Goal: Complete application form: Complete application form

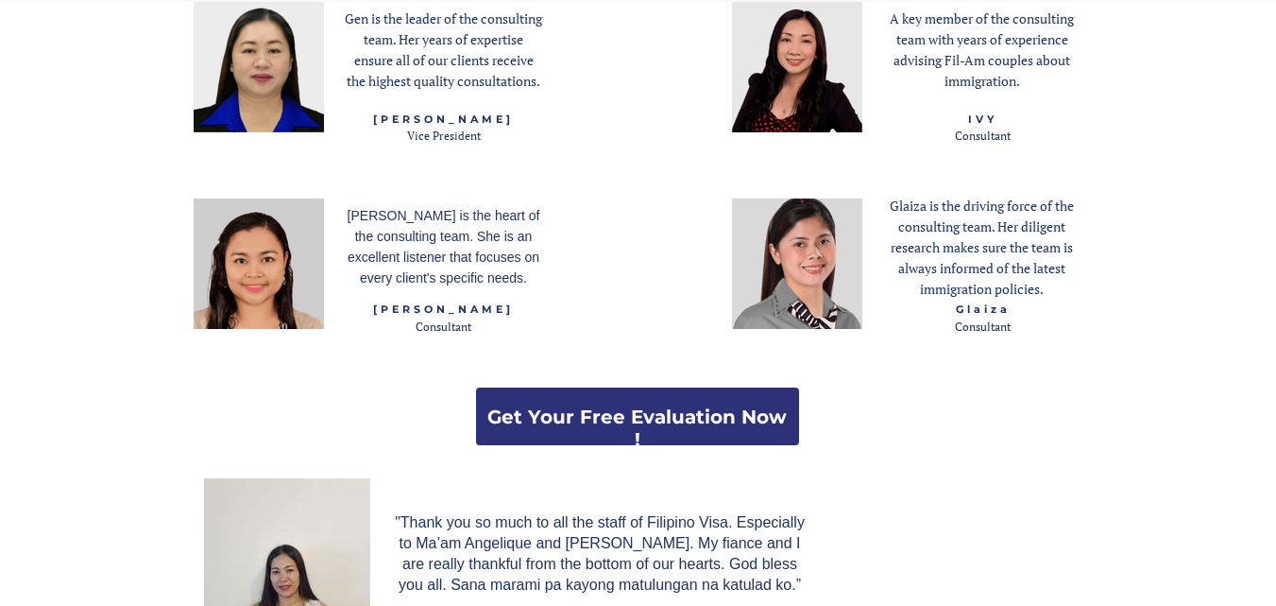
scroll to position [2598, 0]
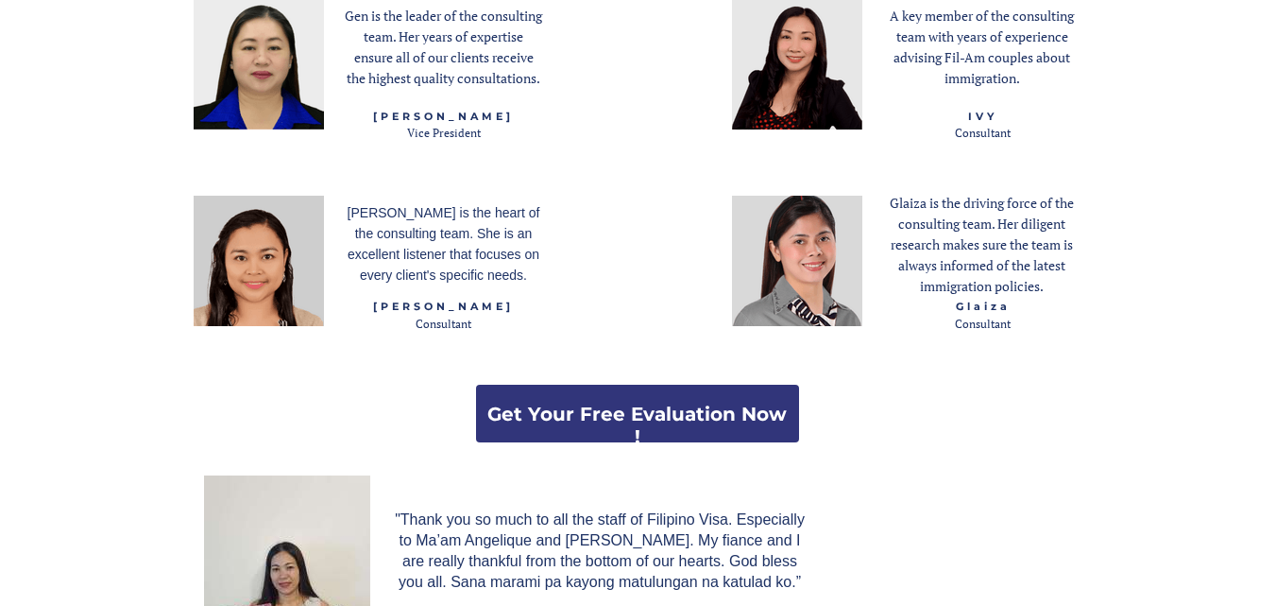
click at [551, 413] on strong "Get Your Free Evaluation Now !" at bounding box center [636, 424] width 299 height 45
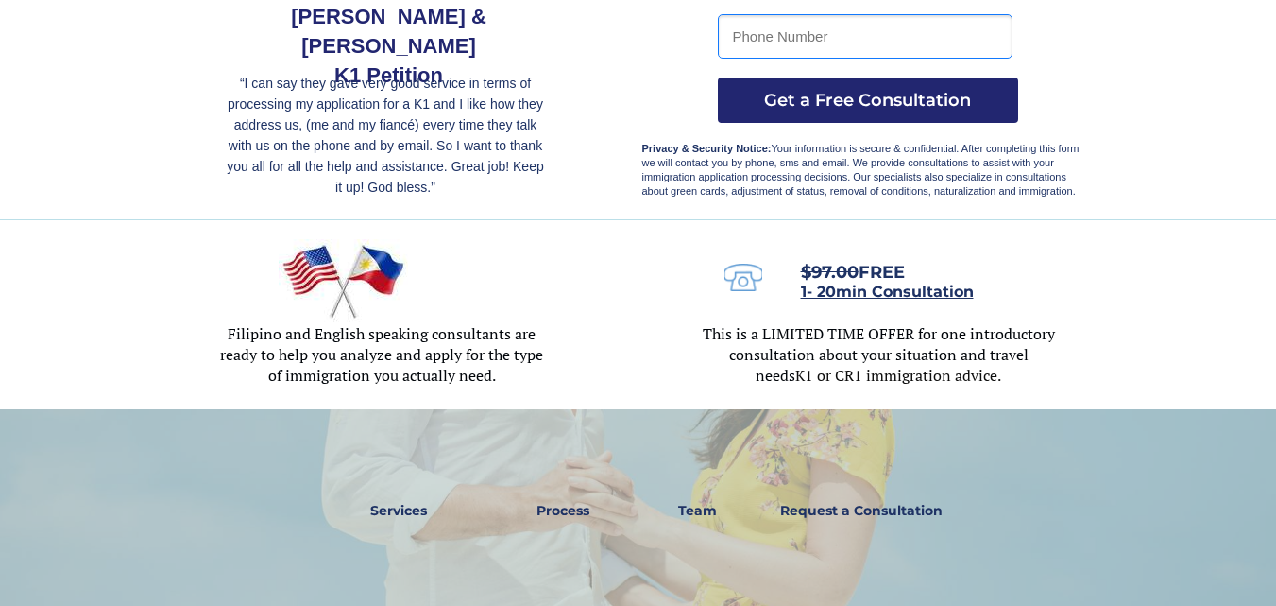
click at [815, 48] on input "tel" at bounding box center [865, 36] width 295 height 44
type input "6893236603"
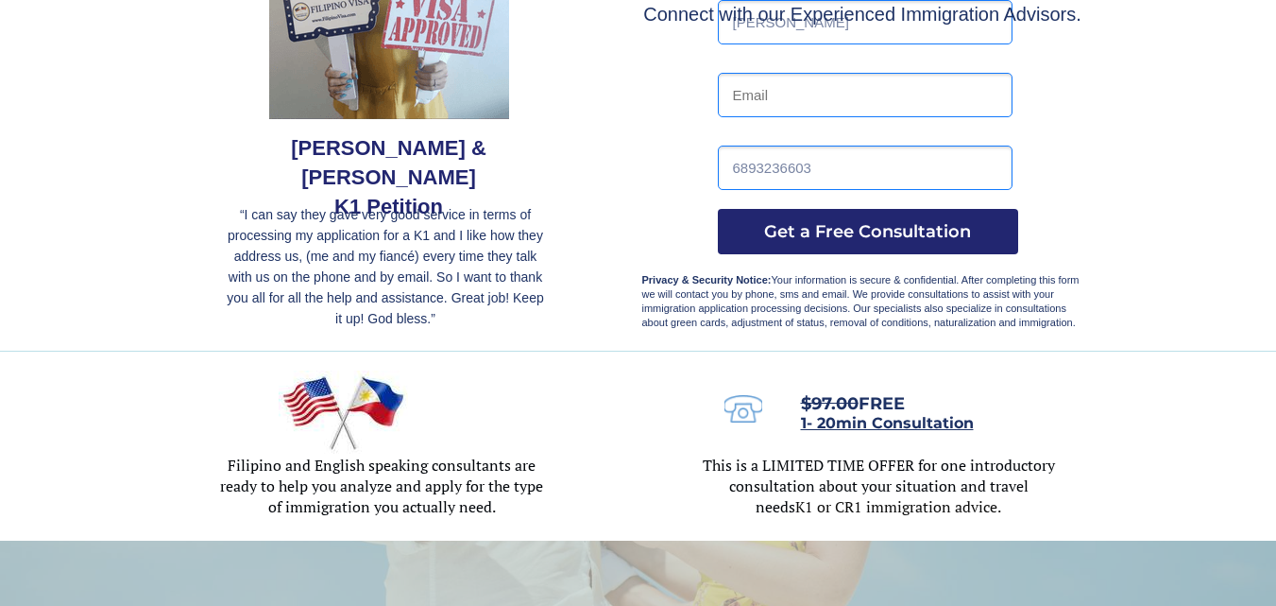
type input "[PERSON_NAME]"
click at [828, 92] on input "email" at bounding box center [865, 95] width 295 height 44
type input "[EMAIL_ADDRESS][DOMAIN_NAME]"
click at [908, 231] on span "Get a Free Consultation" at bounding box center [868, 231] width 300 height 21
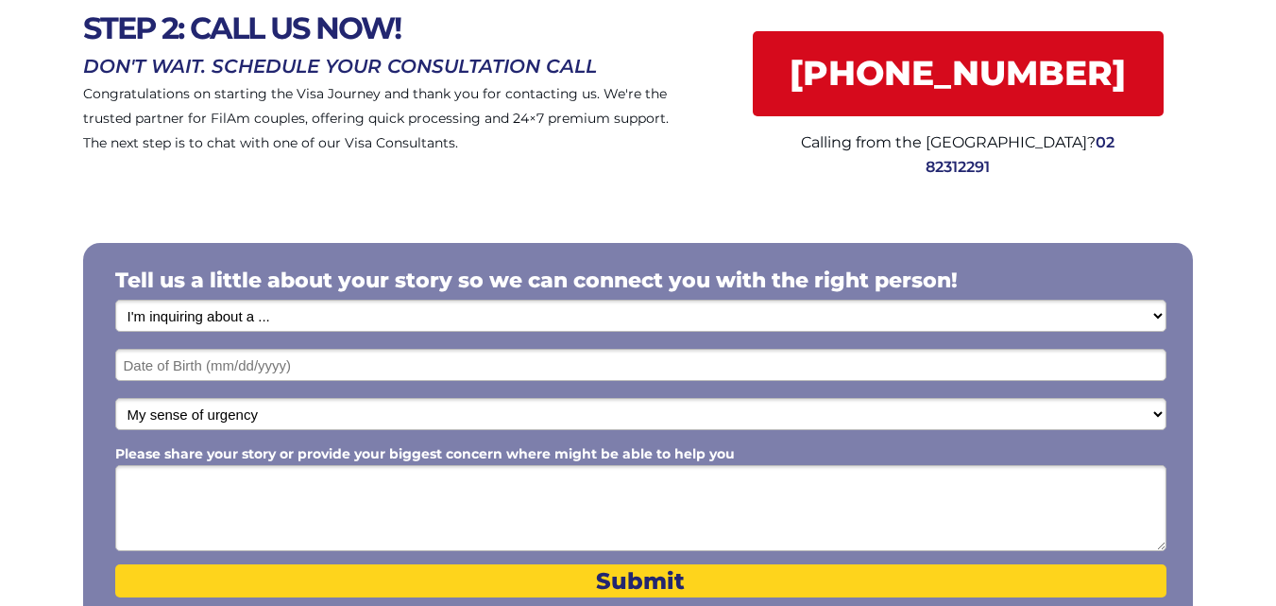
scroll to position [179, 0]
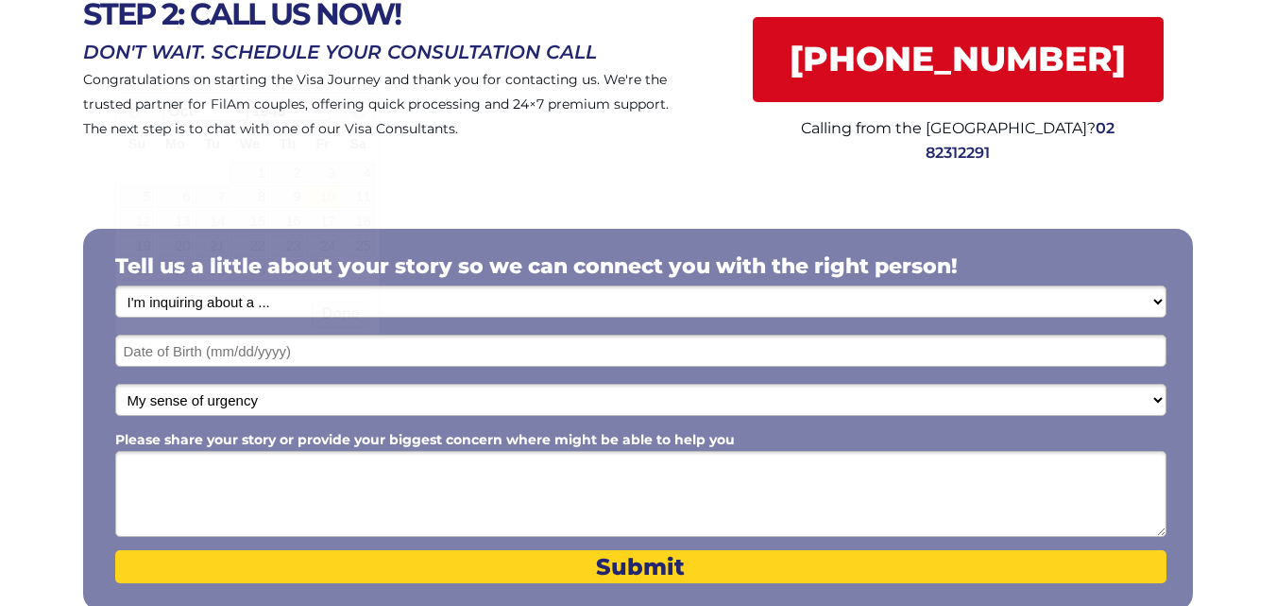
click at [513, 346] on input "text" at bounding box center [640, 350] width 1051 height 32
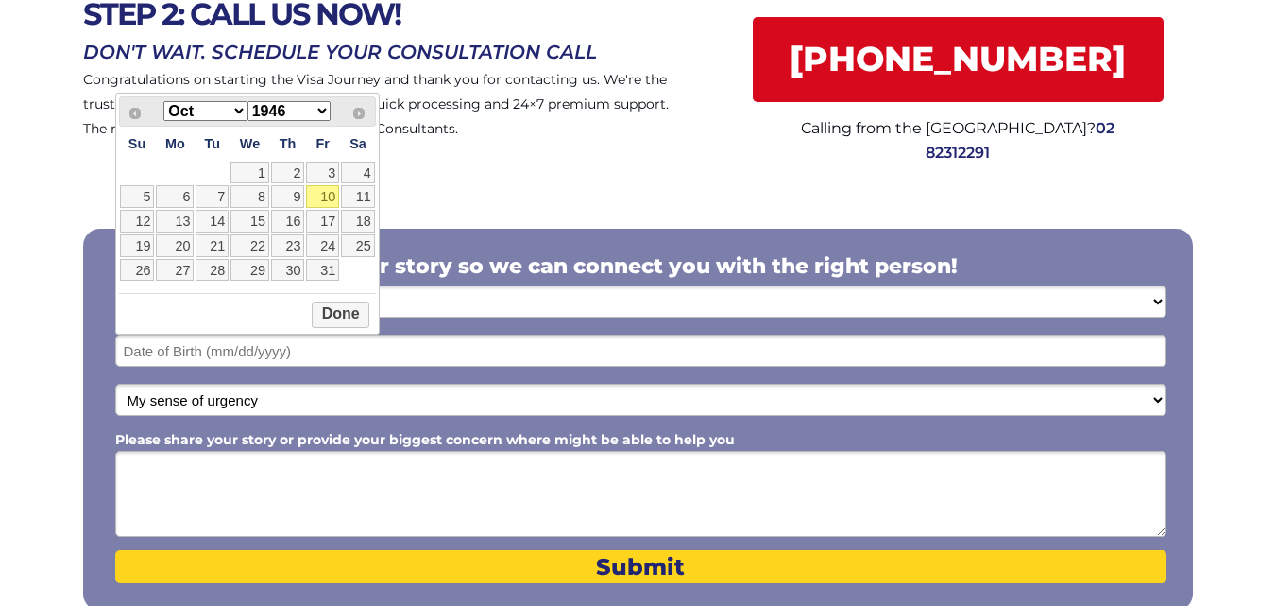
click at [268, 354] on input "text" at bounding box center [640, 350] width 1051 height 32
click at [248, 348] on input "text" at bounding box center [640, 350] width 1051 height 32
click at [235, 110] on select "Jan Feb Mar Apr May Jun Jul Aug Sep Oct Nov Dec" at bounding box center [204, 111] width 83 height 20
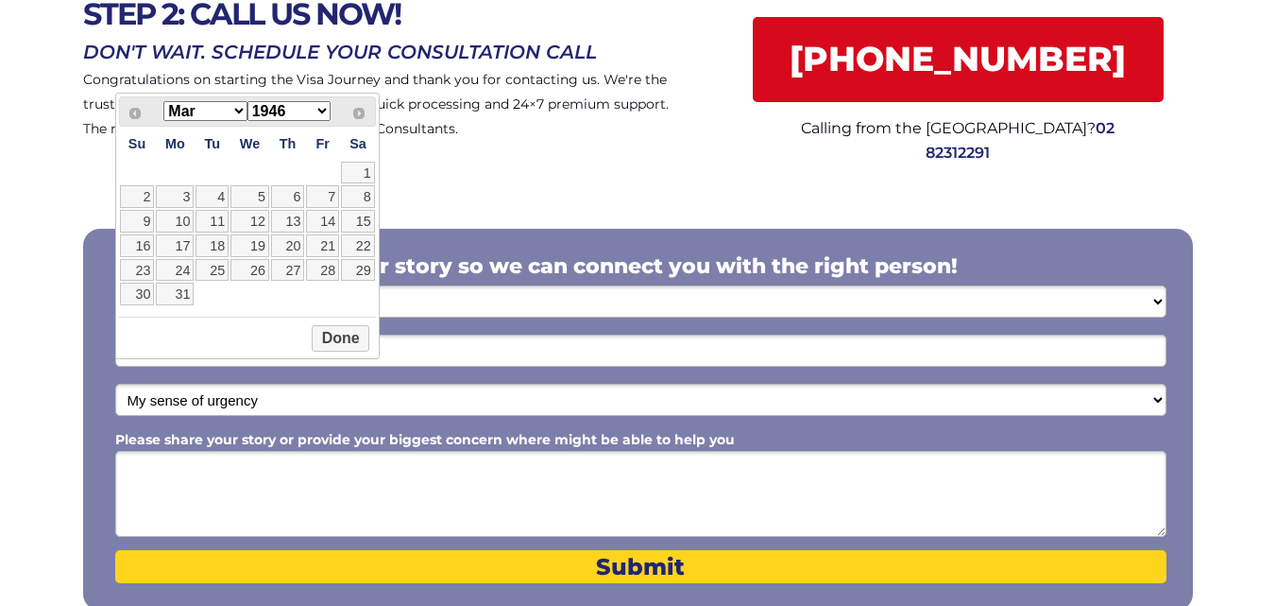
click at [322, 111] on select "1946 1947 1948 1949 1950 1951 1952 1953 1954 1955 1956 1957 1958 1959 1960 1961…" at bounding box center [289, 111] width 83 height 20
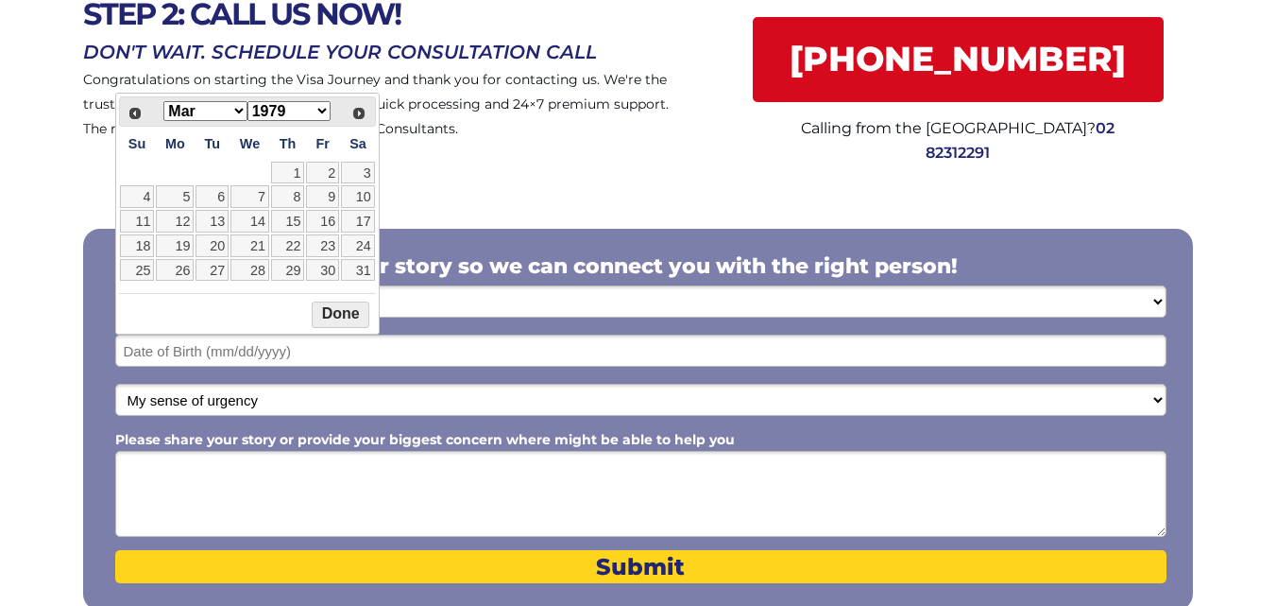
click at [328, 316] on button "Done" at bounding box center [341, 314] width 58 height 26
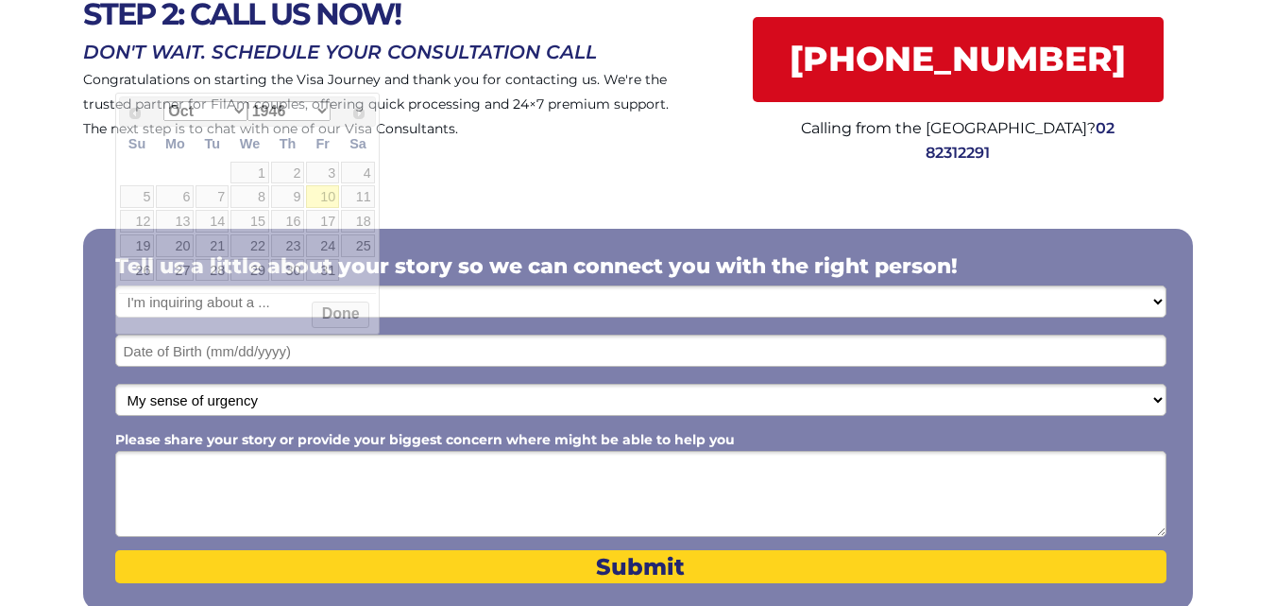
click at [270, 344] on input "text" at bounding box center [640, 350] width 1051 height 32
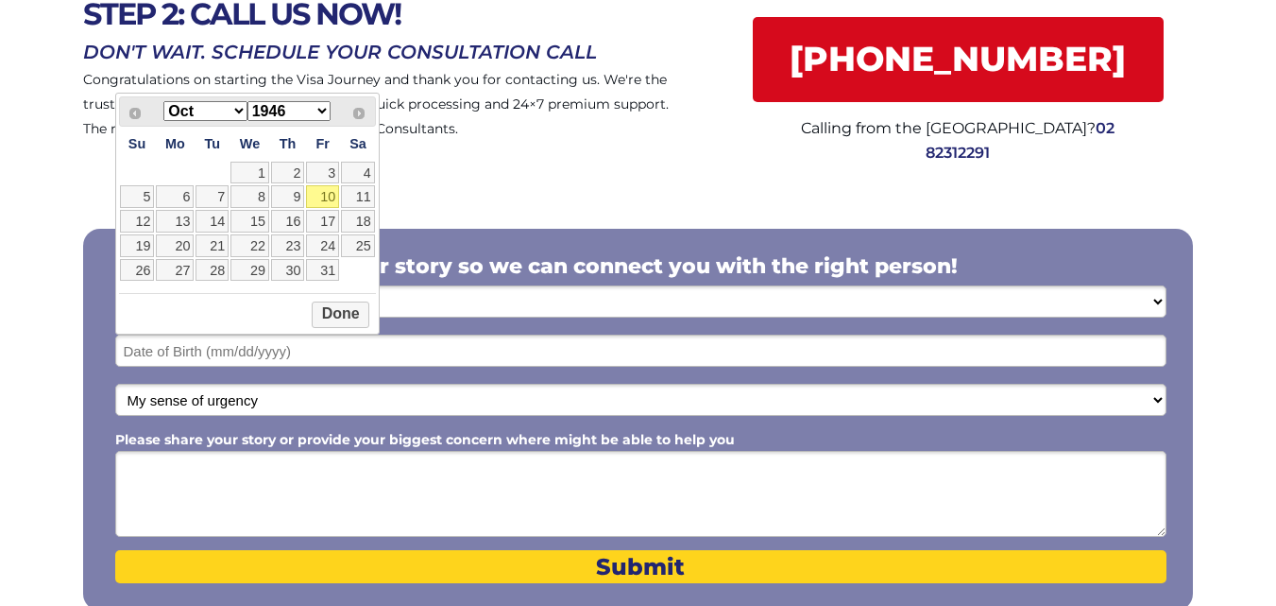
click at [238, 111] on select "Jan Feb Mar Apr May Jun Jul Aug Sep Oct Nov Dec" at bounding box center [204, 111] width 83 height 20
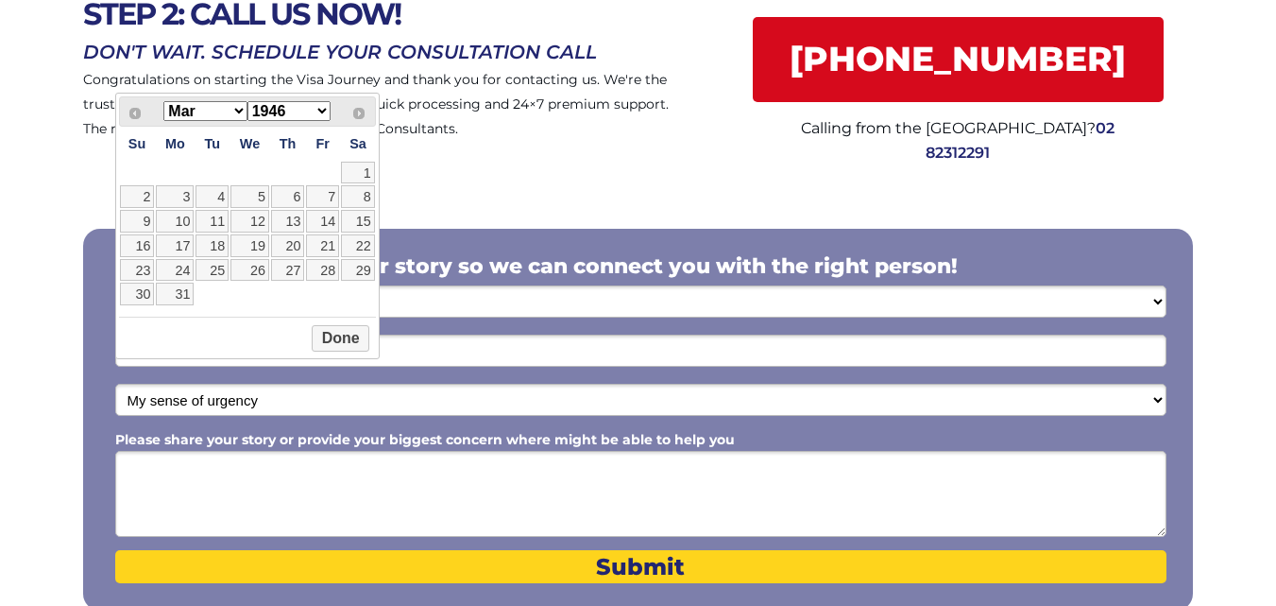
click at [319, 111] on select "1946 1947 1948 1949 1950 1951 1952 1953 1954 1955 1956 1957 1958 1959 1960 1961…" at bounding box center [289, 111] width 83 height 20
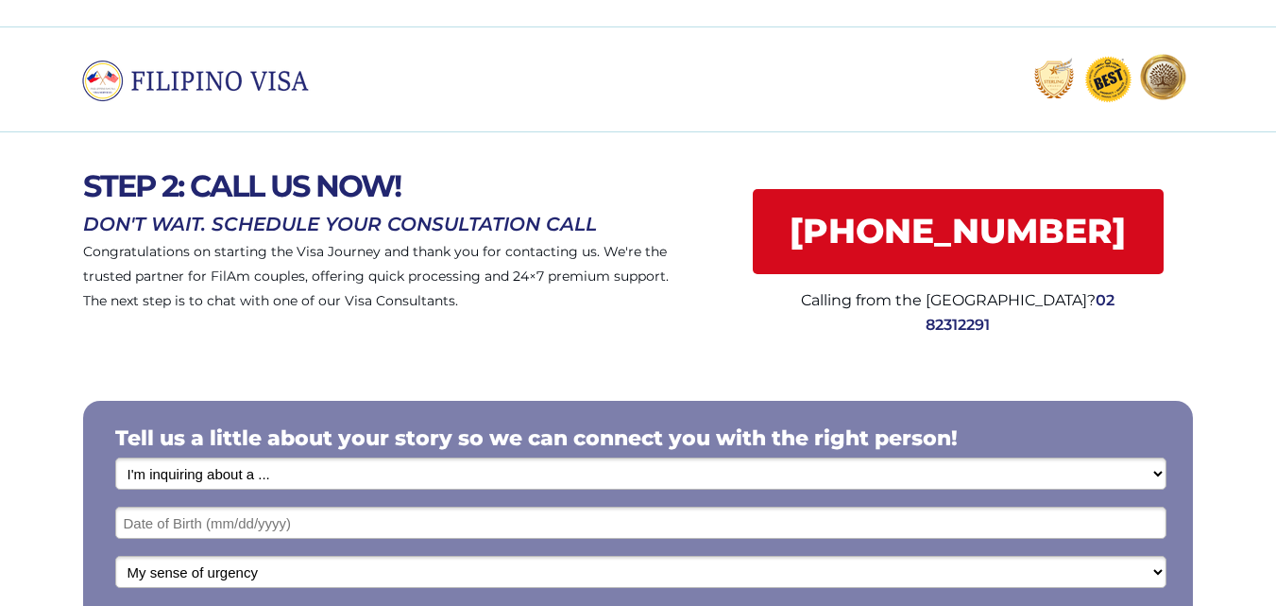
scroll to position [0, 0]
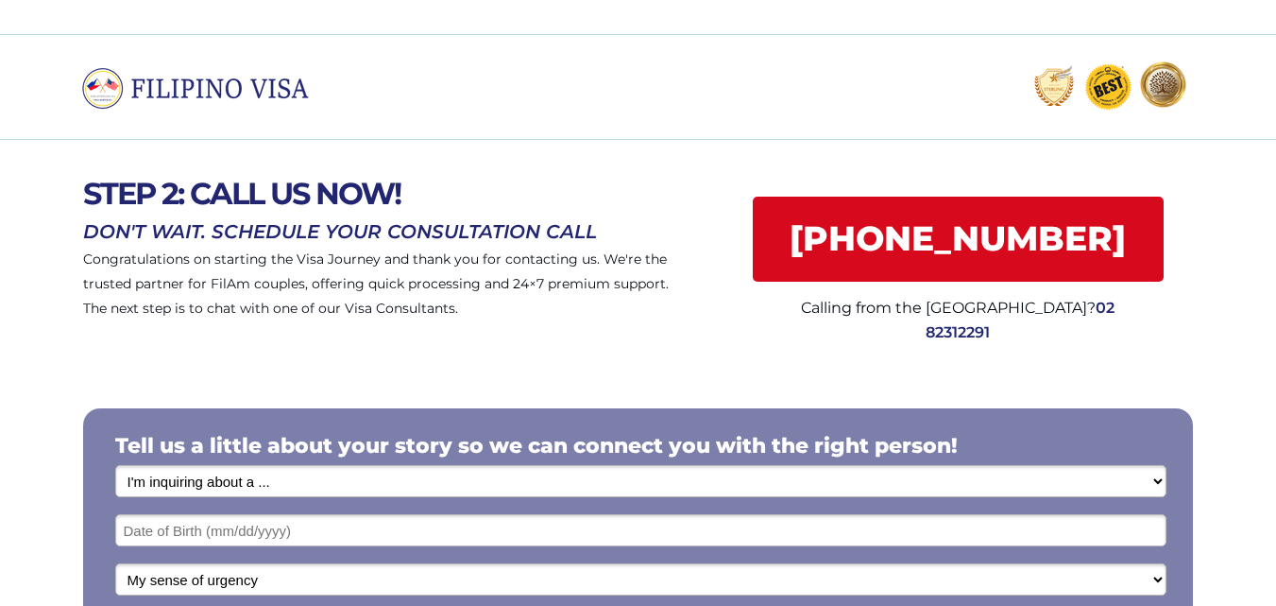
click at [189, 539] on input "text" at bounding box center [640, 530] width 1051 height 32
click at [192, 537] on input "text" at bounding box center [640, 530] width 1051 height 32
click at [208, 533] on input "text" at bounding box center [640, 530] width 1051 height 32
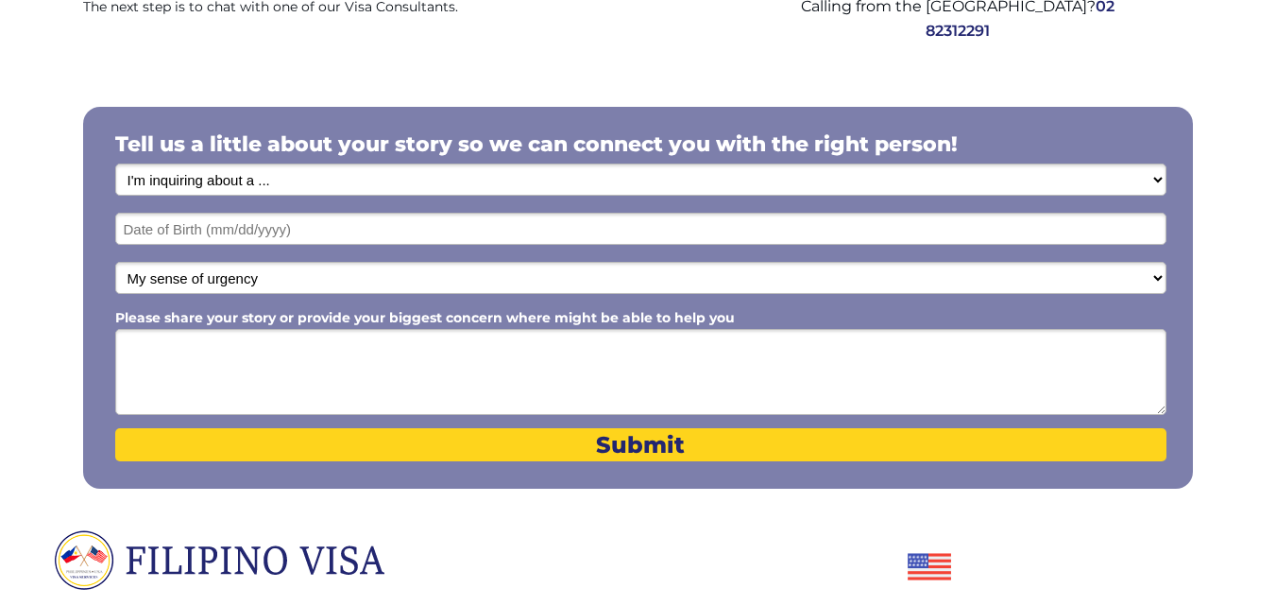
scroll to position [302, 0]
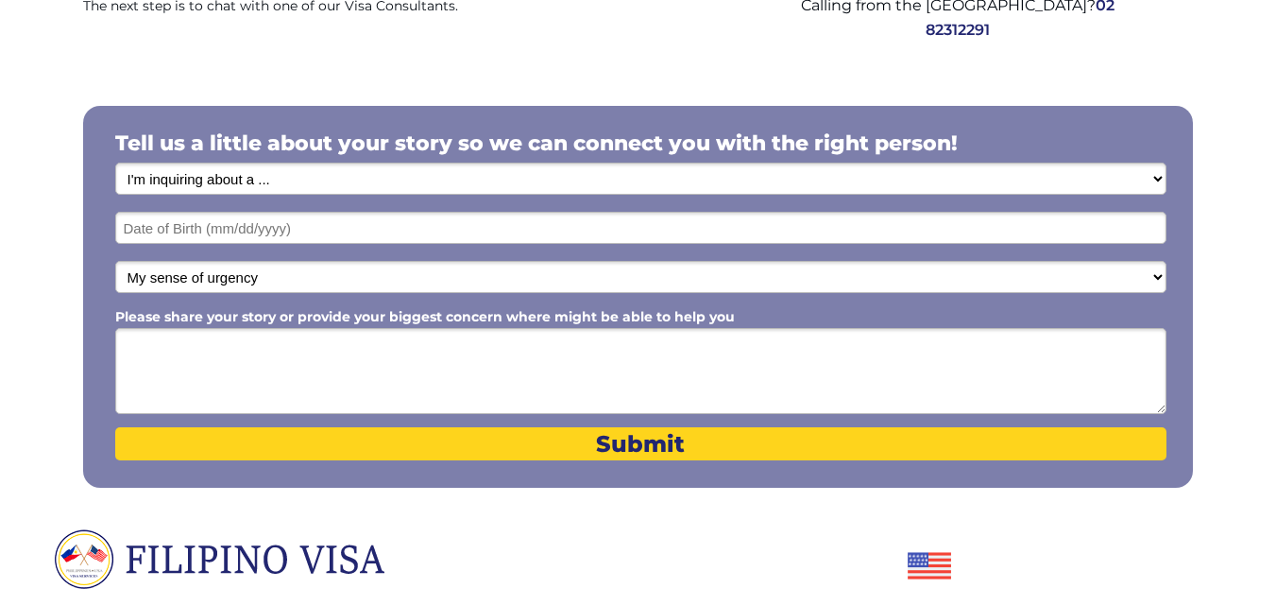
click at [248, 229] on input "text" at bounding box center [640, 228] width 1051 height 32
click at [222, 228] on input "text" at bounding box center [640, 228] width 1051 height 32
click at [155, 231] on input "text" at bounding box center [640, 228] width 1051 height 32
click at [207, 228] on input "text" at bounding box center [640, 228] width 1051 height 32
click at [250, 232] on input "text" at bounding box center [640, 228] width 1051 height 32
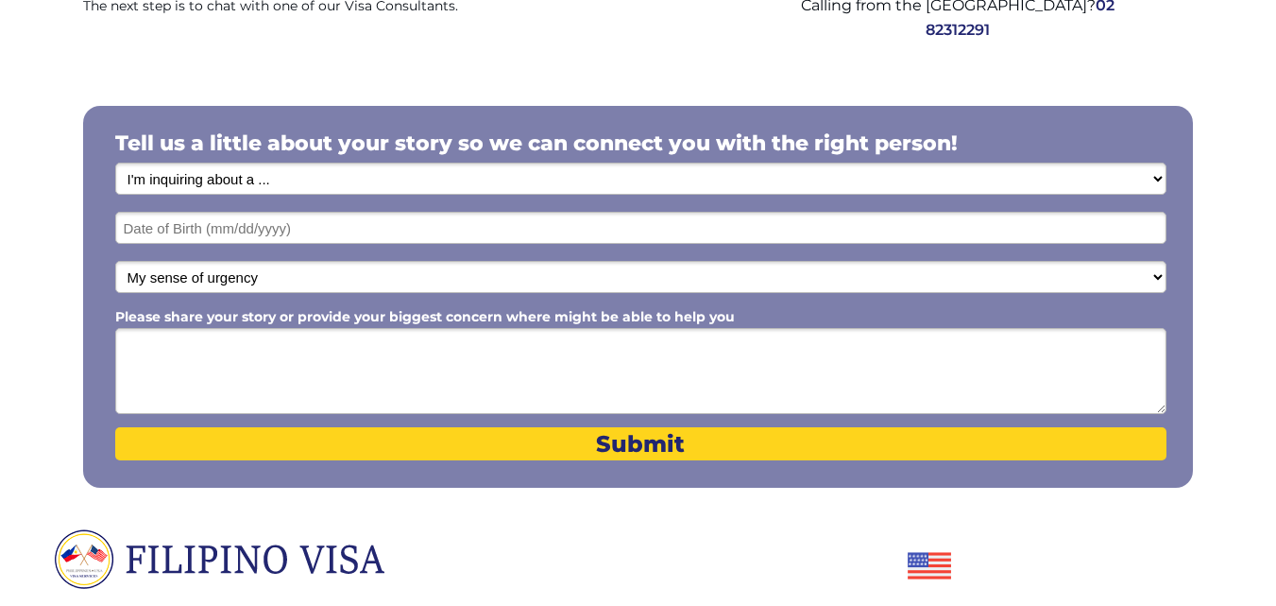
click at [1153, 173] on select "I'm inquiring about a ... I don't know or other services Retirement Visa for Th…" at bounding box center [640, 178] width 1051 height 32
